Goal: Task Accomplishment & Management: Manage account settings

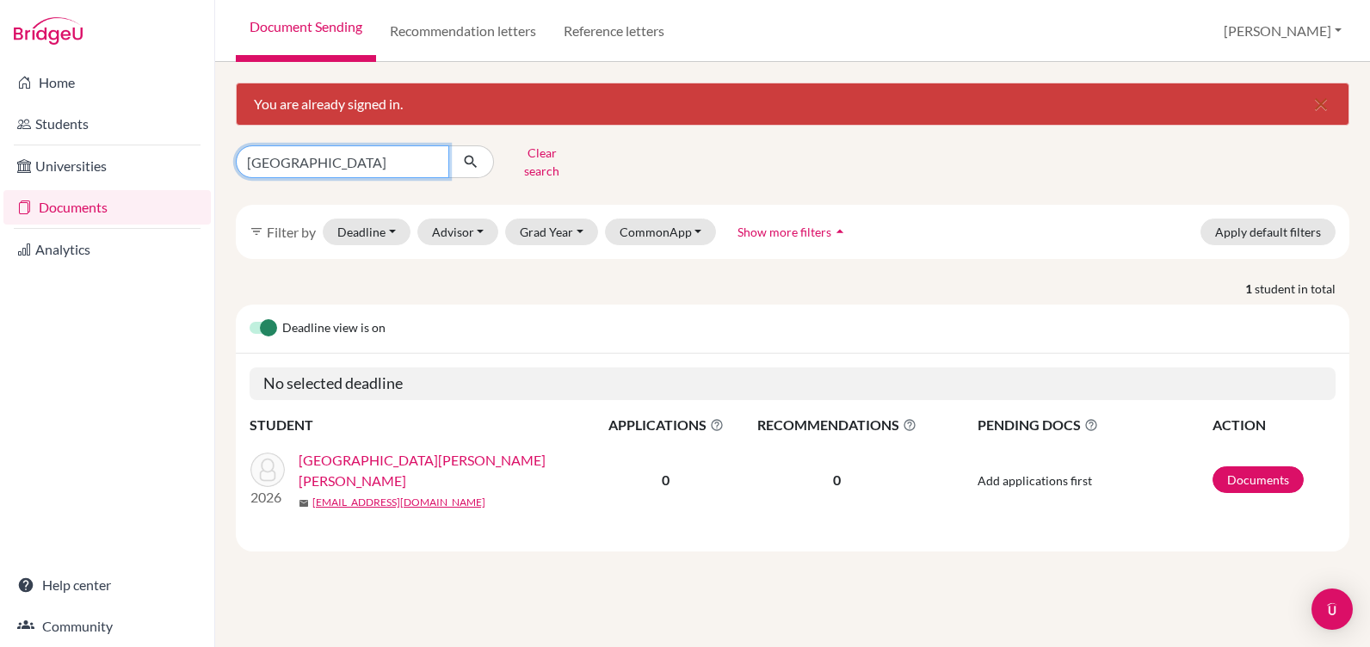
click at [284, 157] on input "valencia" at bounding box center [342, 161] width 213 height 33
drag, startPoint x: 307, startPoint y: 161, endPoint x: 215, endPoint y: 160, distance: 92.1
click at [215, 160] on div "You are already signed in. close valencia Clear search filter_list Filter by De…" at bounding box center [792, 354] width 1154 height 585
type input "gonzalez"
click at [472, 156] on icon "submit" at bounding box center [470, 161] width 17 height 17
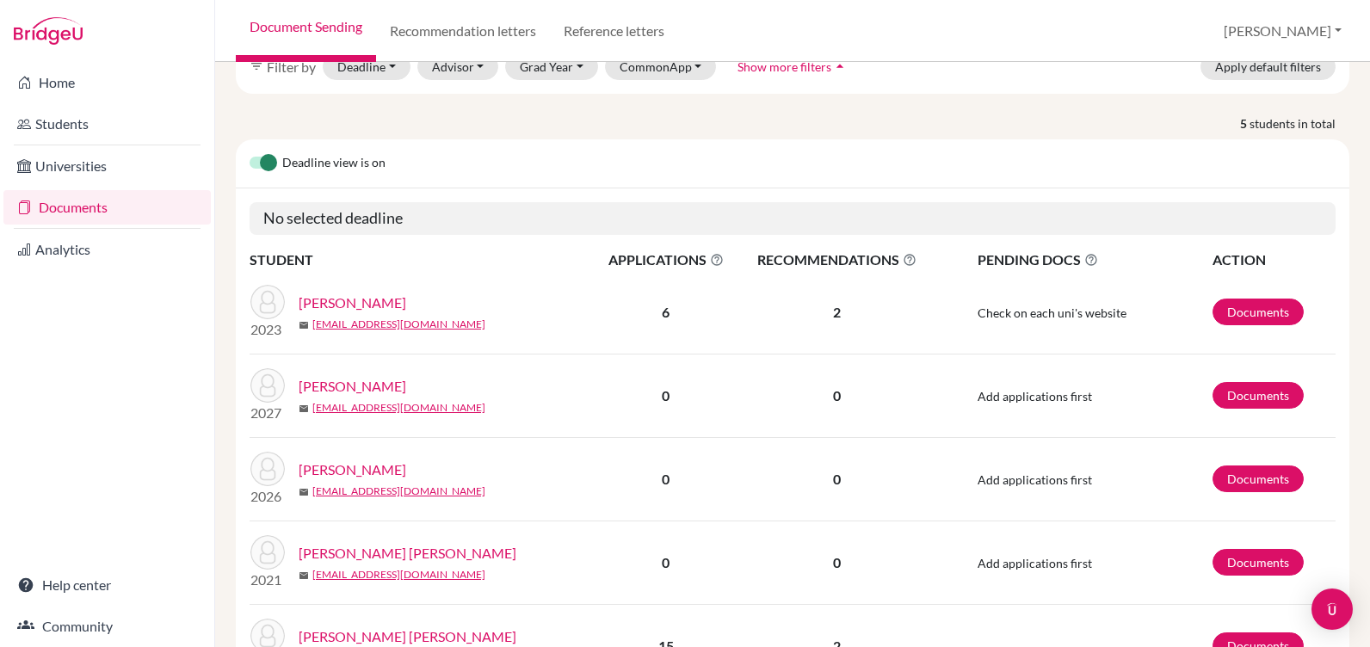
scroll to position [172, 0]
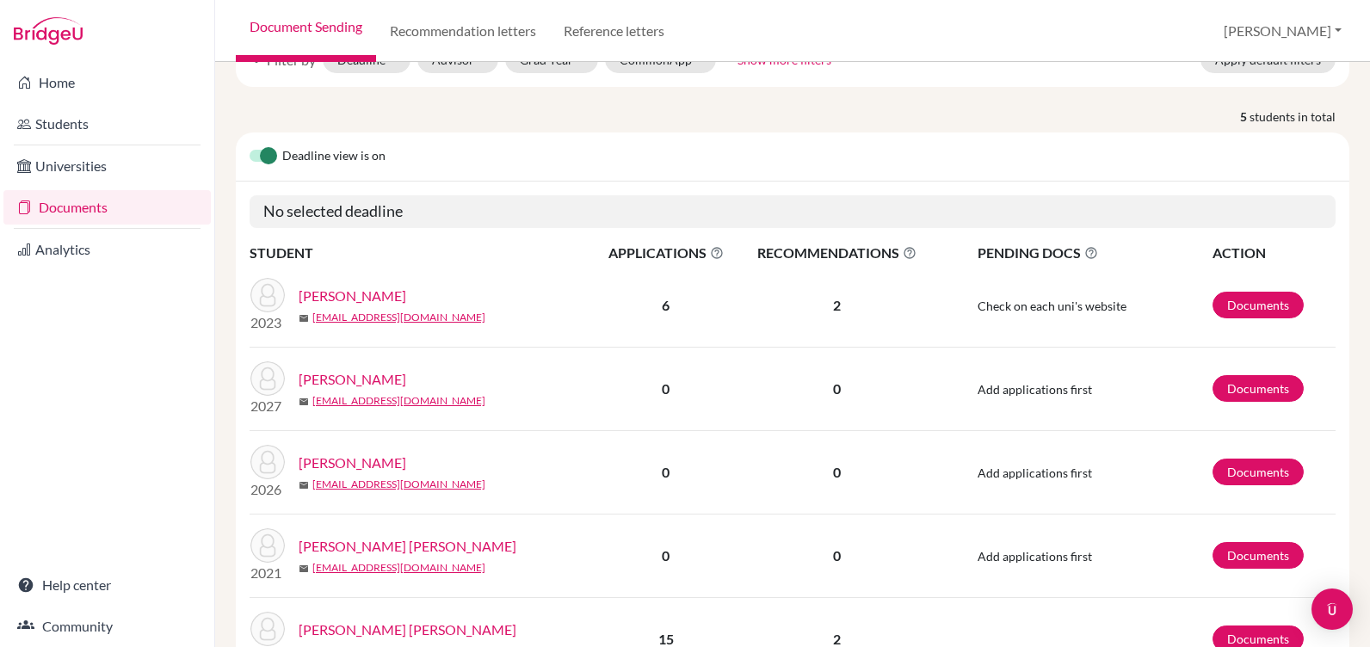
click at [385, 452] on link "[PERSON_NAME]" at bounding box center [353, 462] width 108 height 21
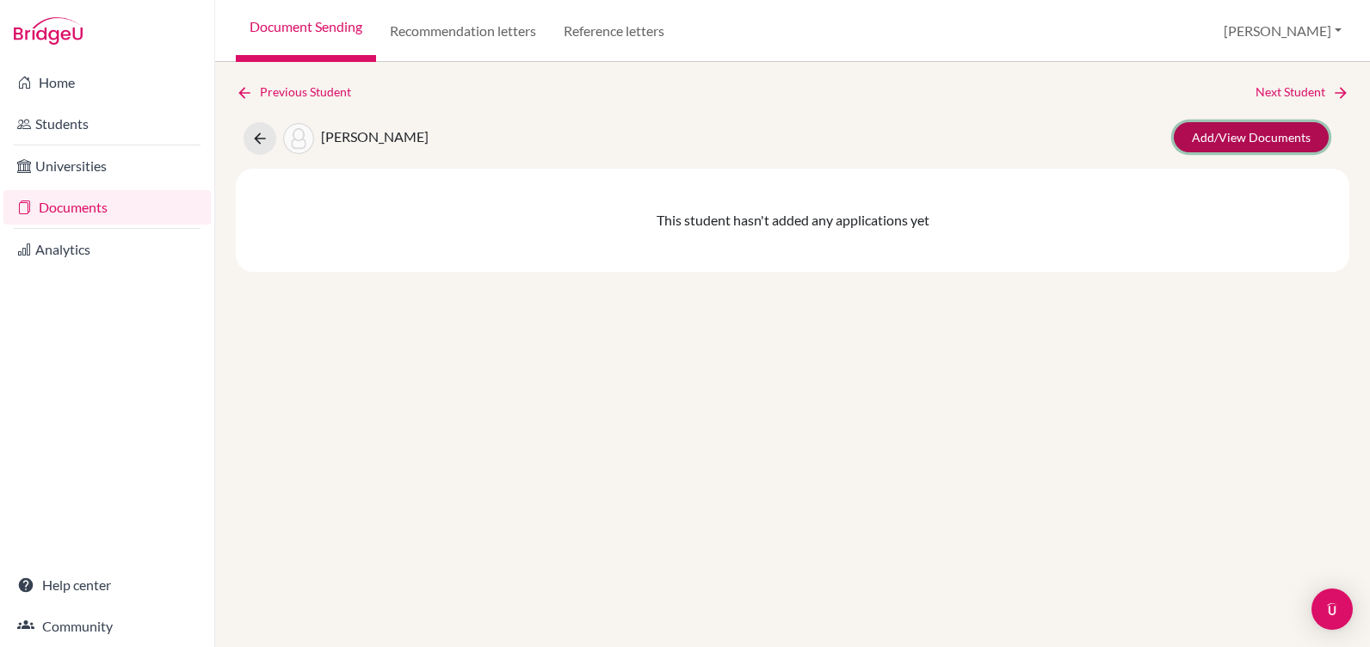
click at [1210, 136] on link "Add/View Documents" at bounding box center [1250, 137] width 155 height 30
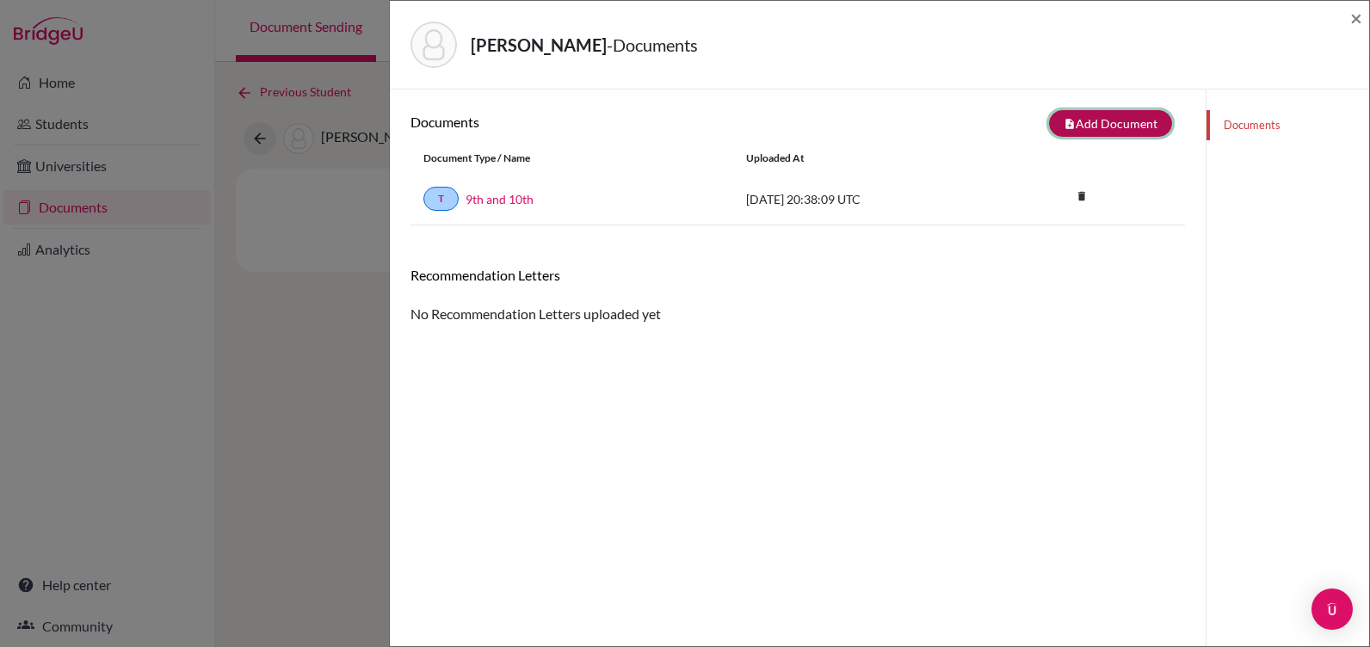
click at [1084, 123] on button "note_add Add Document" at bounding box center [1110, 123] width 123 height 27
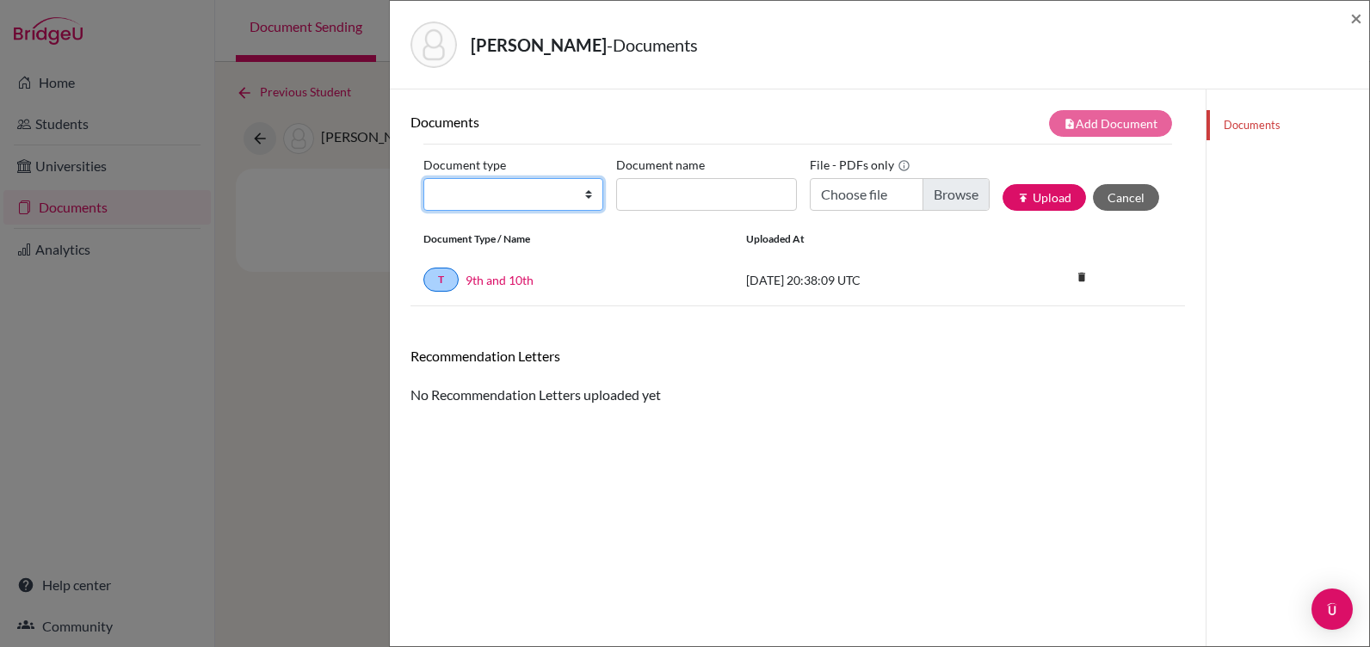
click at [524, 188] on select "Change explanation for Common App reports Counselor recommendation Internationa…" at bounding box center [513, 194] width 180 height 33
select select "4"
click at [423, 178] on select "Change explanation for Common App reports Counselor recommendation Internationa…" at bounding box center [513, 194] width 180 height 33
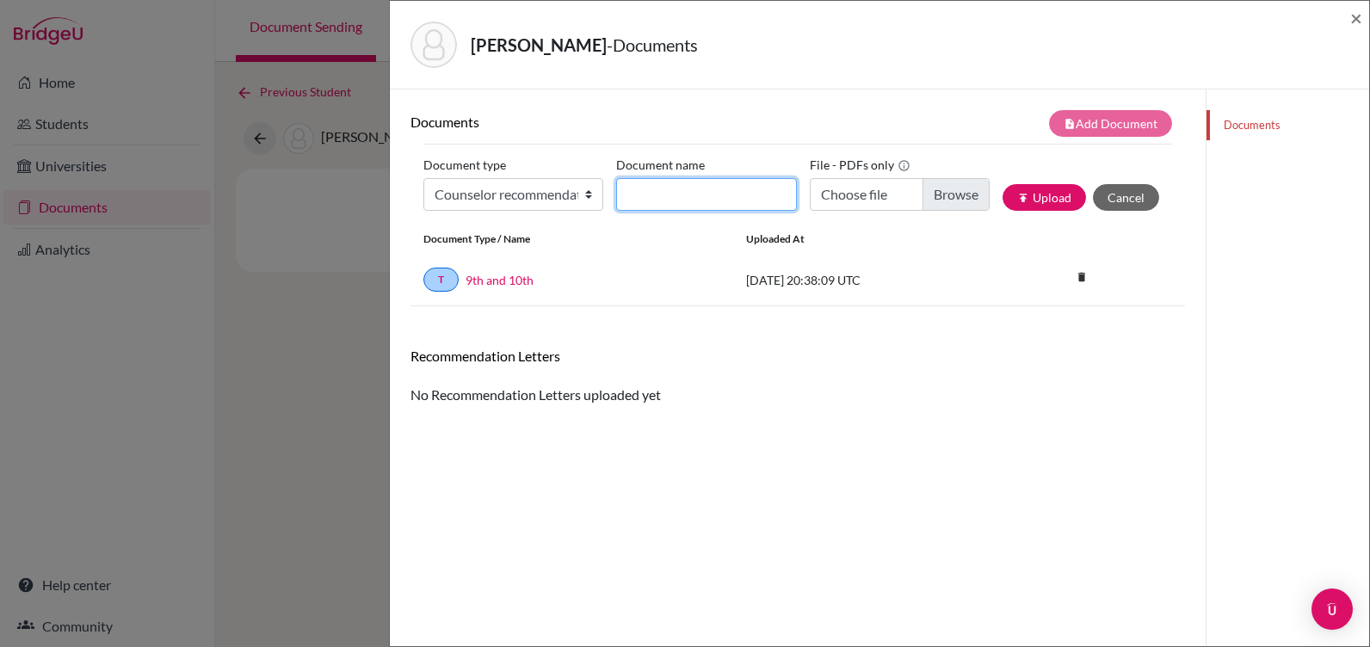
click at [668, 185] on input "Document name" at bounding box center [706, 194] width 180 height 33
type input "[PERSON_NAME] letter"
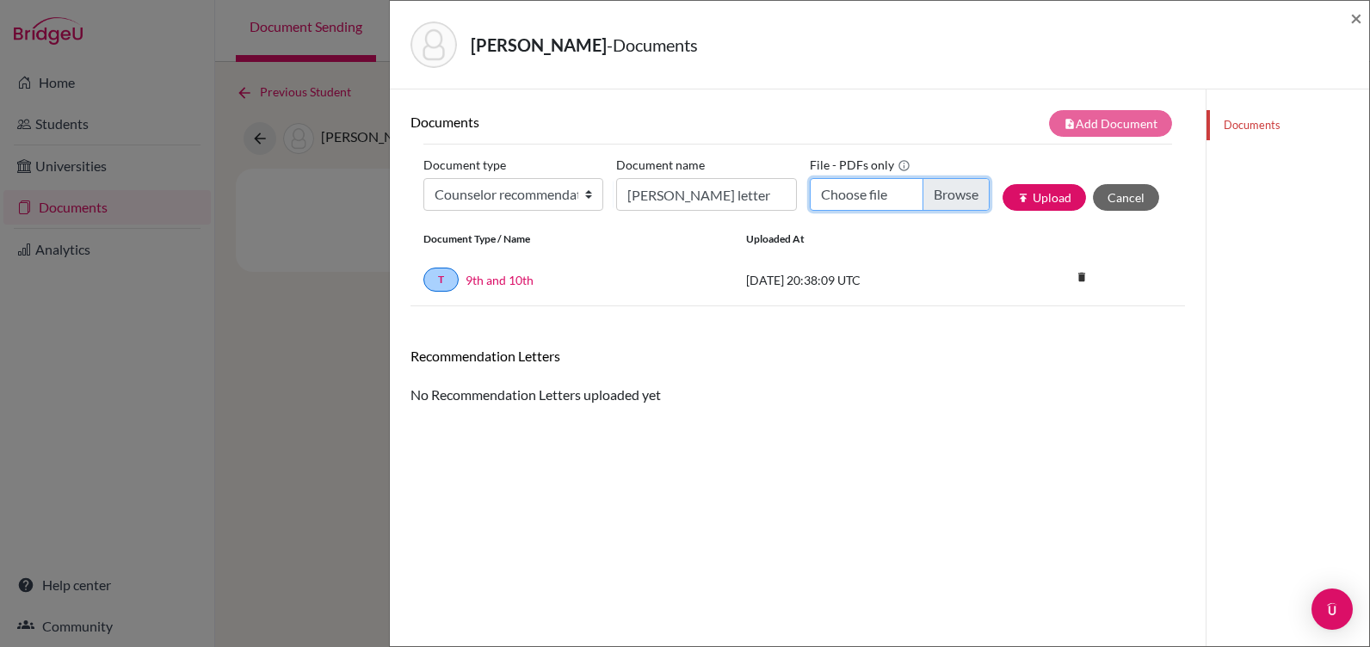
click at [934, 188] on input "Choose file" at bounding box center [900, 194] width 180 height 33
type input "C:\fakepath\[PERSON_NAME] RECOMMENDATION.pdf"
click at [1012, 194] on button "publish Upload" at bounding box center [1043, 197] width 83 height 27
